Goal: Transaction & Acquisition: Purchase product/service

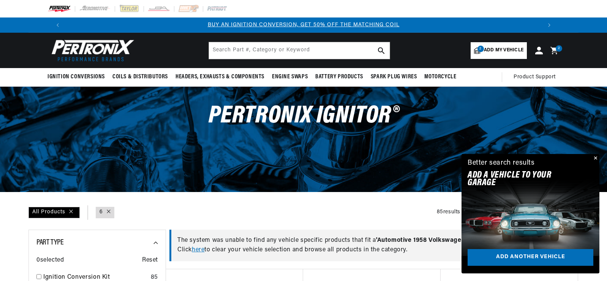
click at [556, 52] on icon at bounding box center [556, 50] width 18 height 9
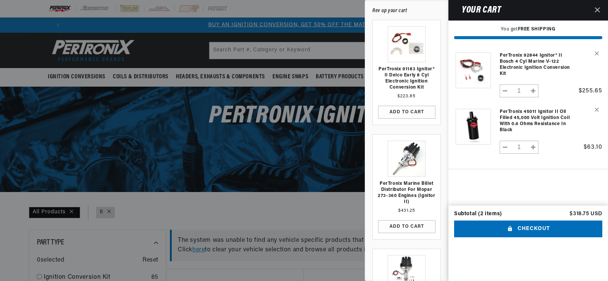
click at [307, 133] on div at bounding box center [304, 140] width 608 height 281
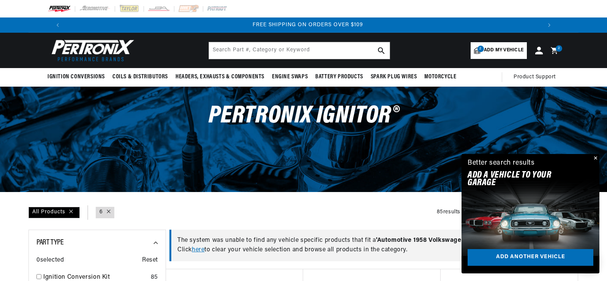
scroll to position [0, 949]
click at [596, 157] on button "Close" at bounding box center [594, 158] width 9 height 9
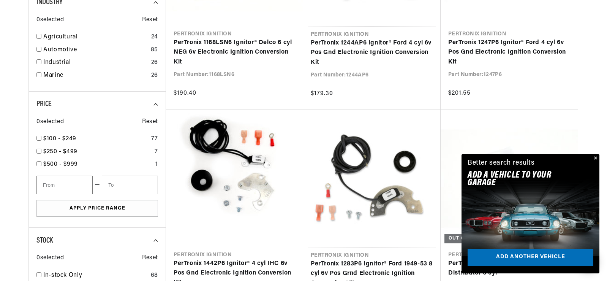
scroll to position [0, 833]
click at [595, 157] on button "Close" at bounding box center [594, 158] width 9 height 9
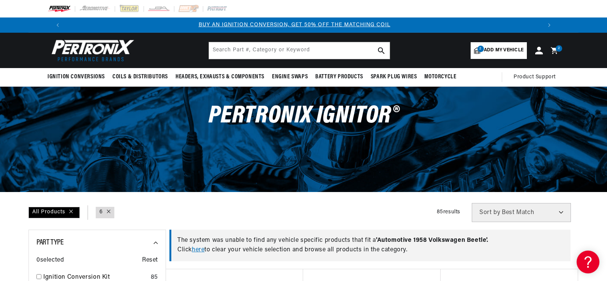
scroll to position [0, 0]
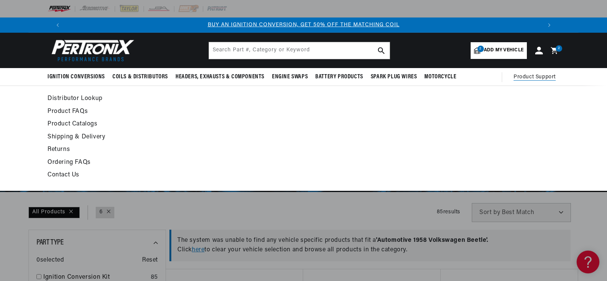
click at [71, 177] on link "Contact Us" at bounding box center [233, 175] width 373 height 11
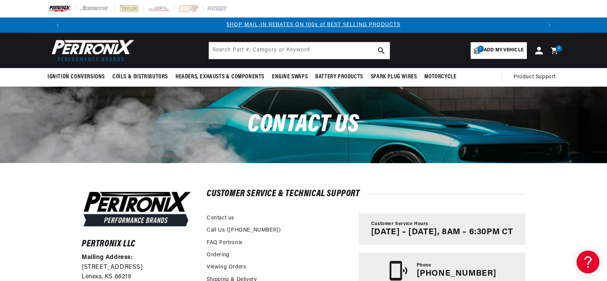
scroll to position [0, 474]
click at [304, 56] on input "text" at bounding box center [299, 50] width 181 height 17
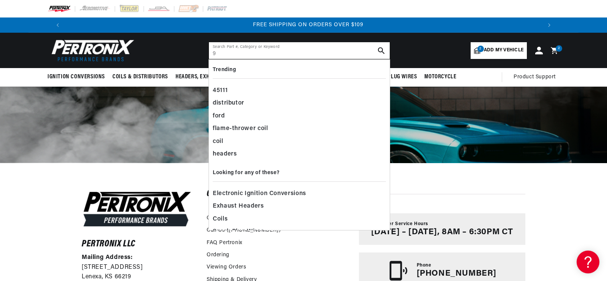
scroll to position [0, 949]
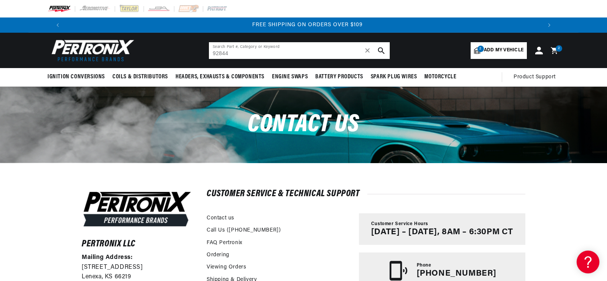
type input "92844"
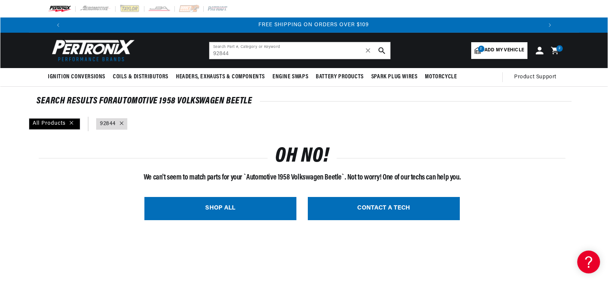
scroll to position [0, 949]
click at [557, 53] on icon at bounding box center [556, 50] width 18 height 9
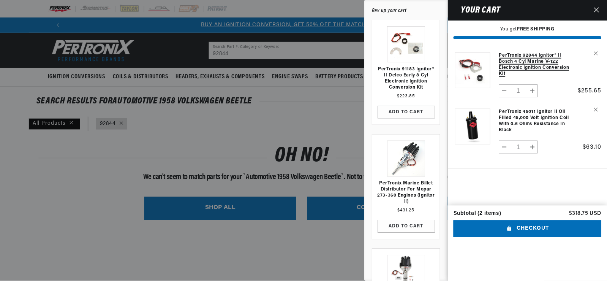
scroll to position [0, 0]
click at [236, 51] on div at bounding box center [304, 140] width 608 height 281
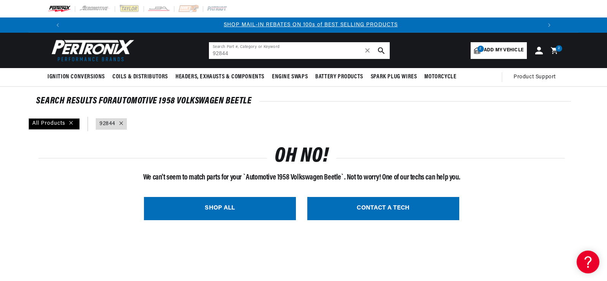
click at [236, 51] on input "92844" at bounding box center [299, 50] width 181 height 17
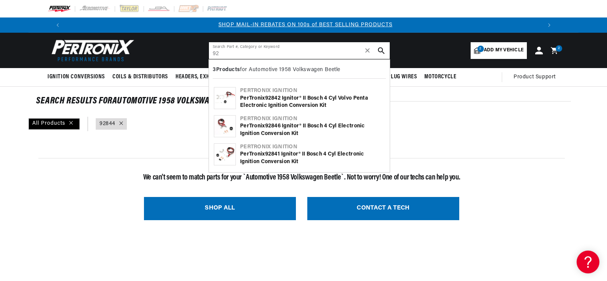
type input "9"
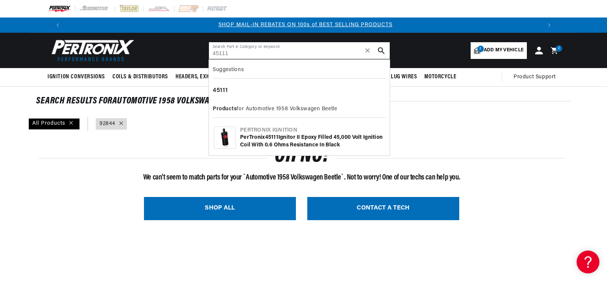
type input "45111"
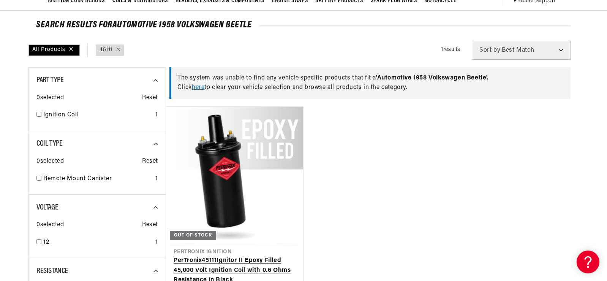
scroll to position [114, 0]
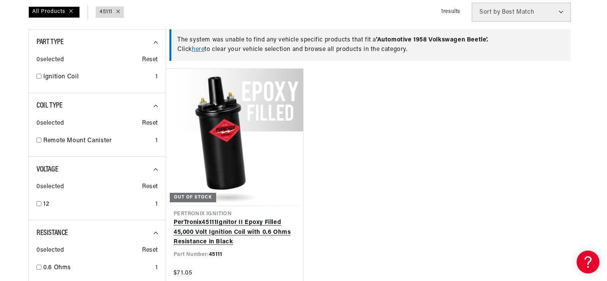
click at [264, 219] on link "PerTronix 45111 Ignitor II Epoxy Filled 45,000 Volt Ignition Coil with 0.6 Ohms…" at bounding box center [235, 232] width 122 height 29
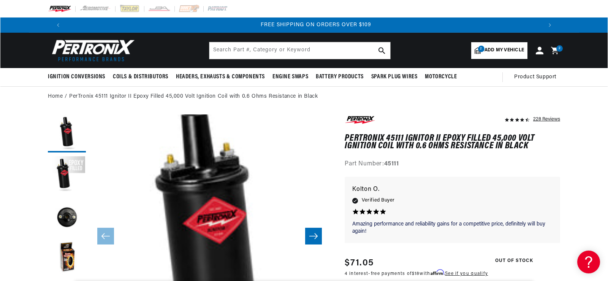
scroll to position [0, 949]
click at [554, 49] on icon at bounding box center [553, 50] width 7 height 7
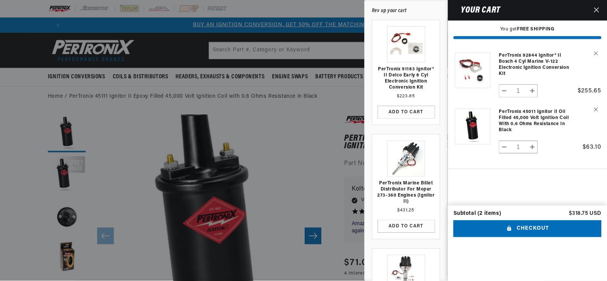
scroll to position [0, 0]
click at [595, 9] on button "Close" at bounding box center [597, 10] width 17 height 21
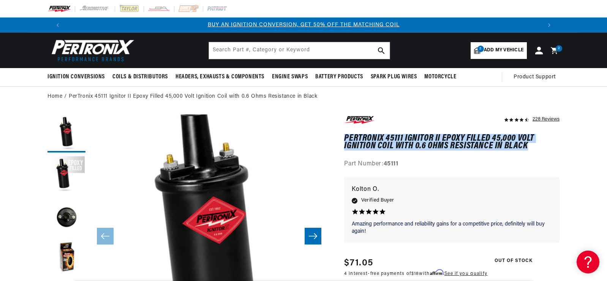
drag, startPoint x: 345, startPoint y: 135, endPoint x: 535, endPoint y: 145, distance: 191.0
click at [535, 145] on h1 "PerTronix 45111 Ignitor II Epoxy Filled 45,000 Volt Ignition Coil with 0.6 Ohms…" at bounding box center [451, 142] width 215 height 16
copy h1 "PerTronix 45111 Ignitor II Epoxy Filled 45,000 Volt Ignition Coil with 0.6 Ohms…"
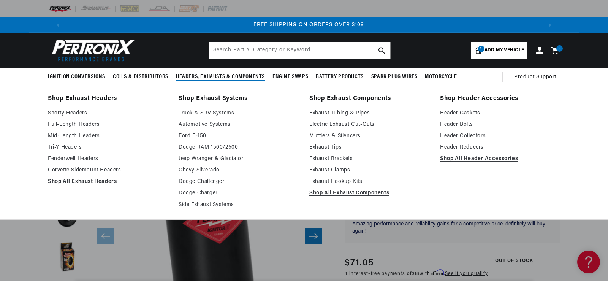
scroll to position [0, 949]
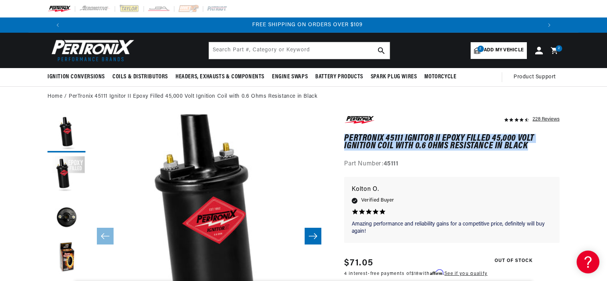
click at [553, 54] on icon at bounding box center [555, 50] width 17 height 8
